Goal: Information Seeking & Learning: Learn about a topic

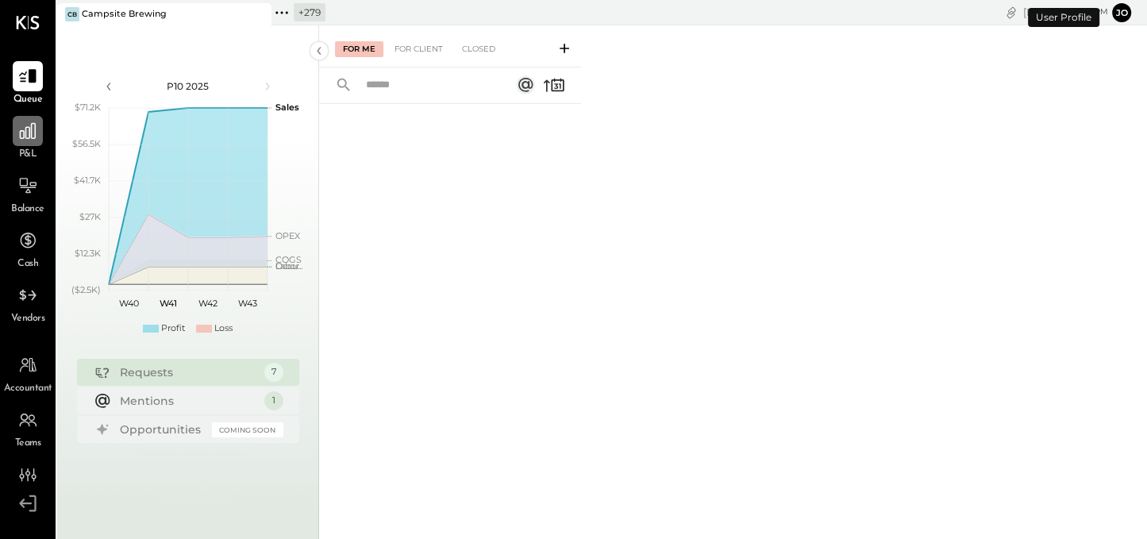
click at [38, 138] on div at bounding box center [28, 131] width 30 height 30
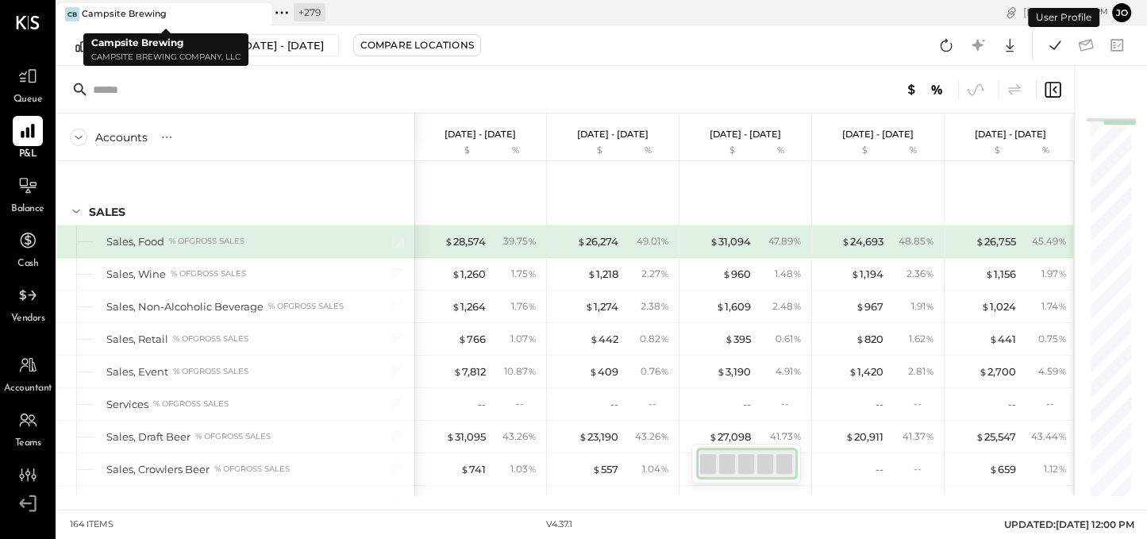
click at [289, 18] on icon at bounding box center [282, 12] width 21 height 21
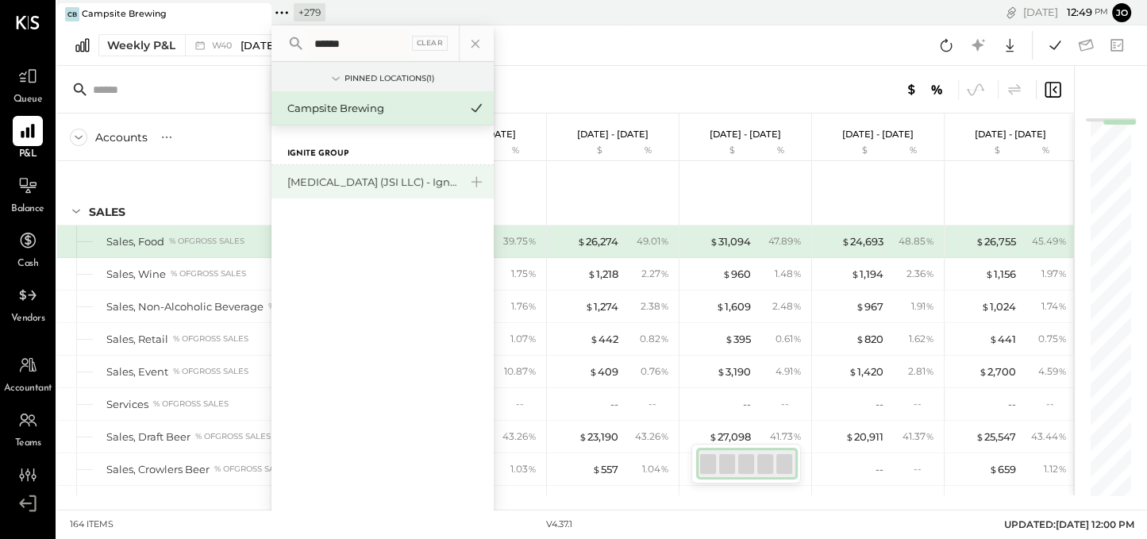
type input "******"
click at [331, 180] on div "[MEDICAL_DATA] (JSI LLC) - Ignite" at bounding box center [372, 182] width 171 height 15
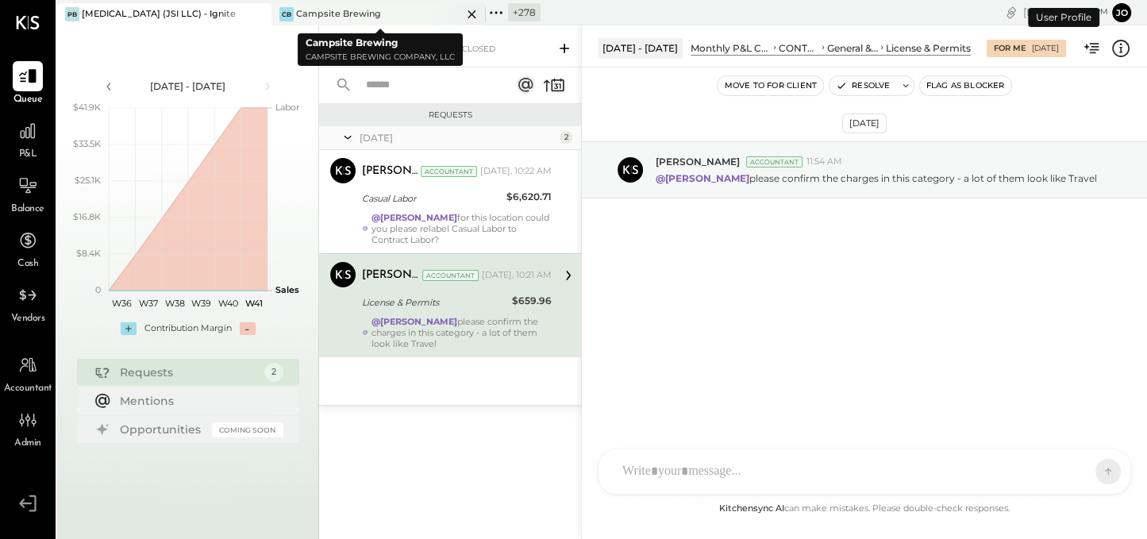
click at [473, 14] on icon at bounding box center [472, 14] width 20 height 19
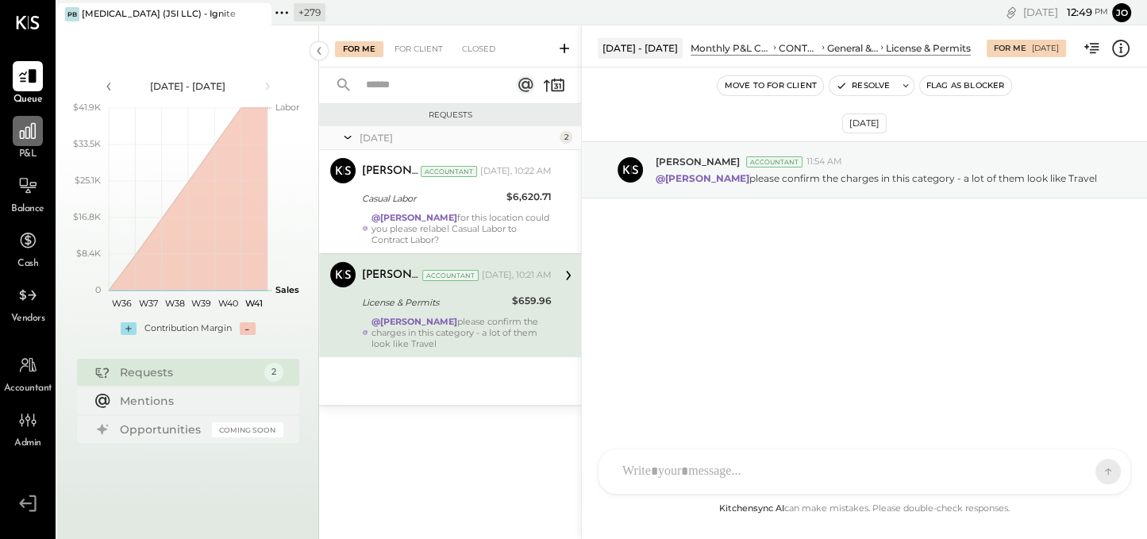
click at [34, 127] on icon at bounding box center [27, 131] width 21 height 21
